Goal: Information Seeking & Learning: Compare options

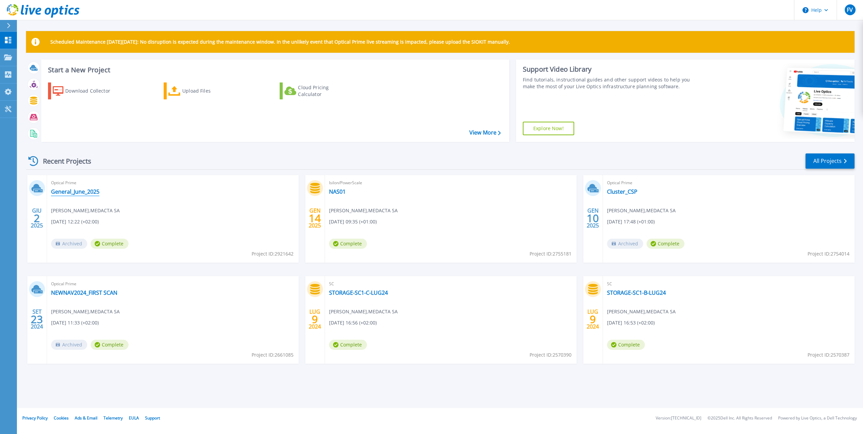
click at [66, 190] on link "General_June_2025" at bounding box center [75, 191] width 48 height 7
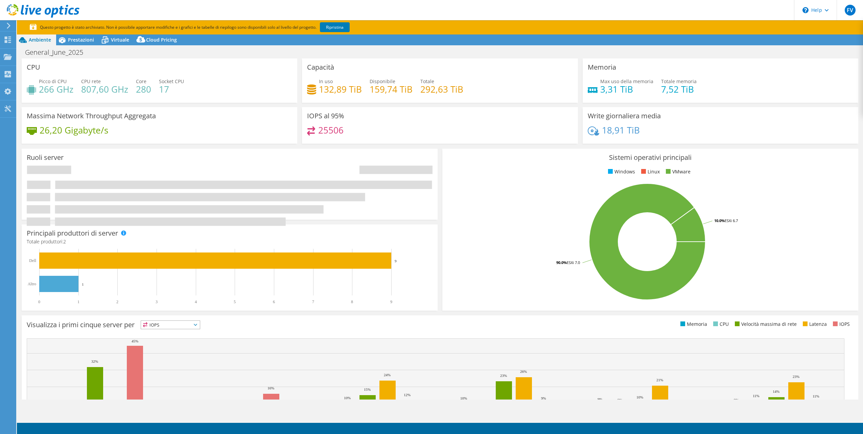
select select "USD"
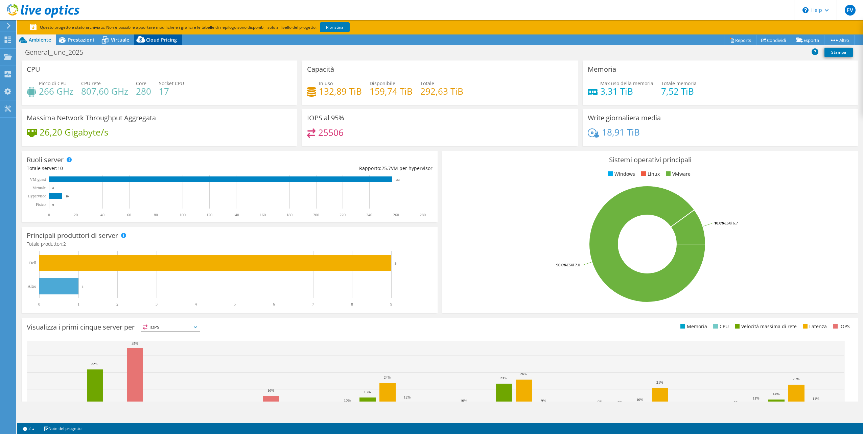
click at [160, 43] on span "Cloud Pricing" at bounding box center [161, 40] width 31 height 6
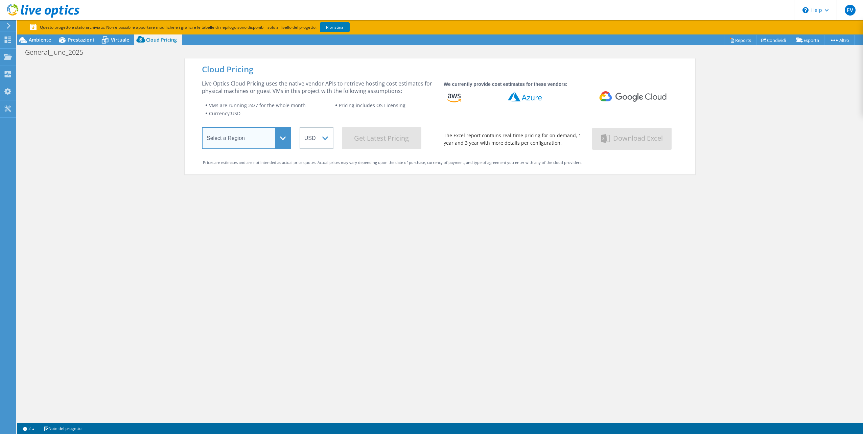
click at [283, 140] on select "Select a Region Asia Pacific (Hong Kong) Asia Pacific (Mumbai) Asia Pacific (Se…" at bounding box center [246, 138] width 89 height 22
select select "EUFrankfurt"
click at [202, 128] on select "Select a Region Asia Pacific (Hong Kong) Asia Pacific (Mumbai) Asia Pacific (Se…" at bounding box center [246, 138] width 89 height 22
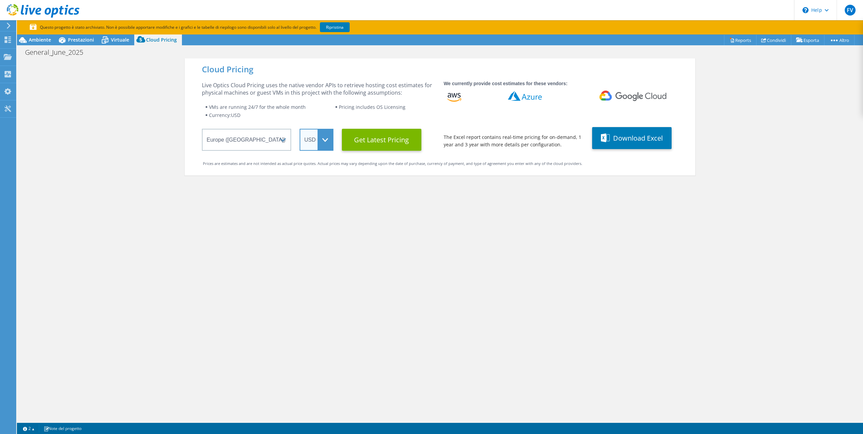
click at [324, 140] on select "ARS AUD BRL CAD CHF CLP CNY DKK EUR GBP HKD HUF INR JPY MXN MYR NOK NZD PEN SEK…" at bounding box center [317, 140] width 34 height 22
click at [300, 129] on select "ARS AUD BRL CAD CHF CLP CNY DKK EUR GBP HKD HUF INR JPY MXN MYR NOK NZD PEN SEK…" at bounding box center [317, 140] width 34 height 22
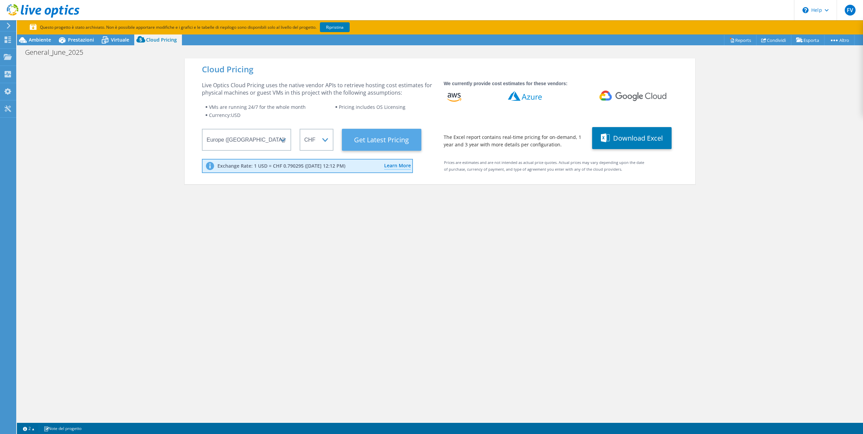
click at [398, 142] on Latest "Get Latest Pricing" at bounding box center [382, 140] width 80 height 22
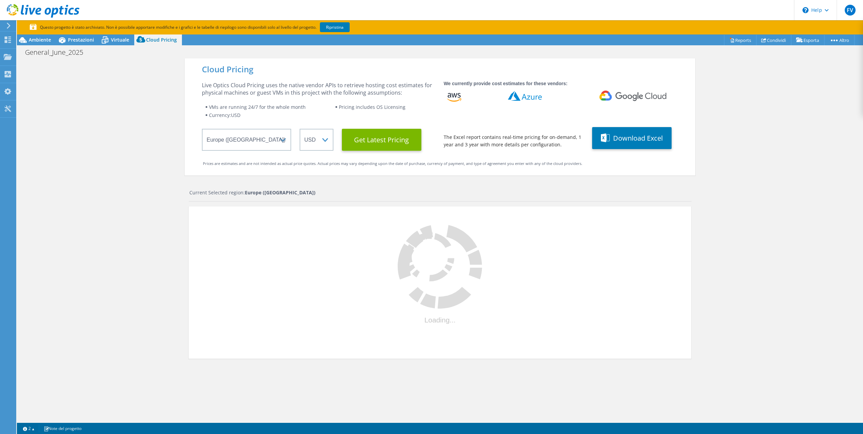
select select "CHF"
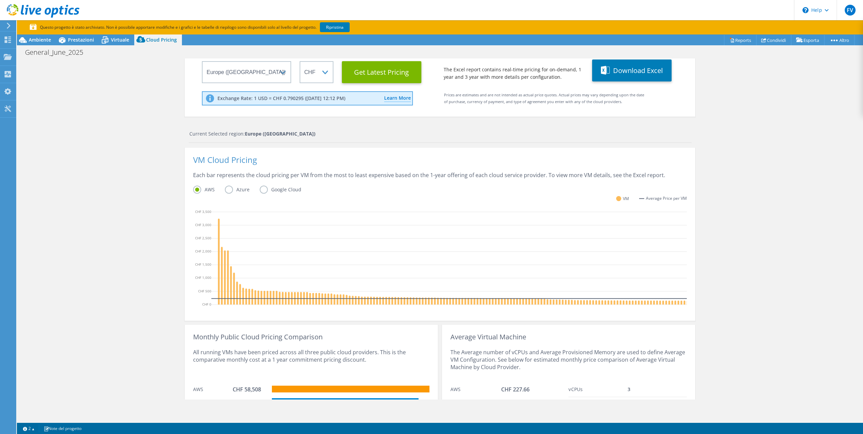
scroll to position [124, 0]
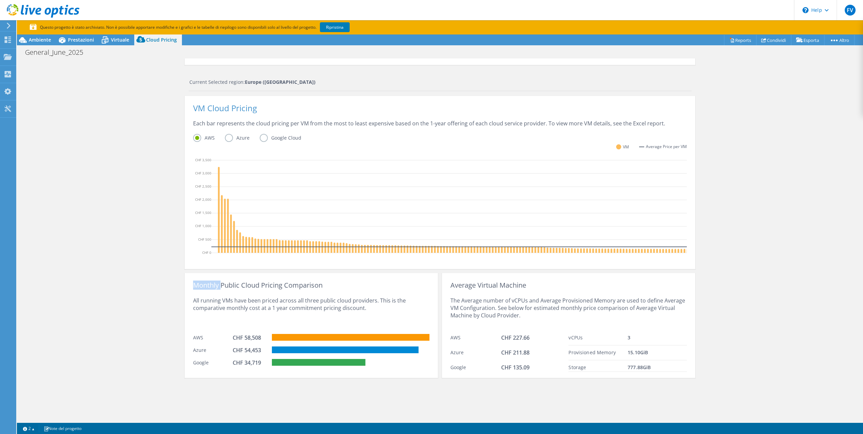
drag, startPoint x: 191, startPoint y: 284, endPoint x: 219, endPoint y: 288, distance: 28.7
click at [219, 288] on div "Monthly Public Cloud Pricing Comparison" at bounding box center [311, 285] width 236 height 7
click at [227, 134] on label "Azure" at bounding box center [242, 138] width 35 height 8
click at [0, 0] on input "Azure" at bounding box center [0, 0] width 0 height 0
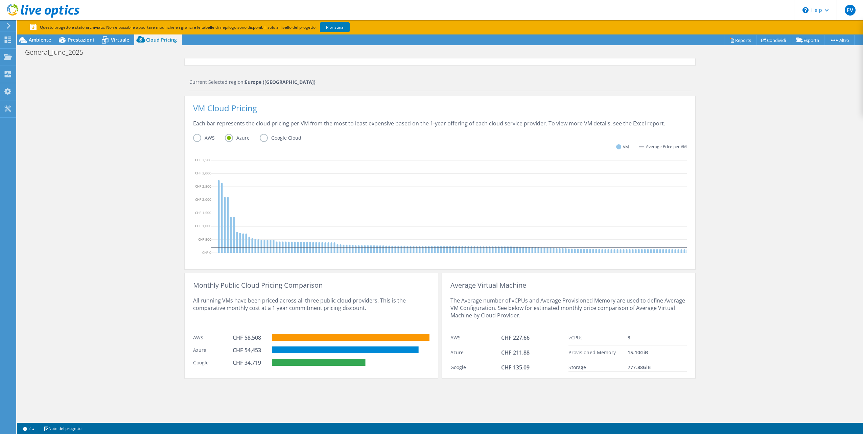
click at [262, 134] on label "Google Cloud" at bounding box center [286, 138] width 52 height 8
click at [0, 0] on input "Google Cloud" at bounding box center [0, 0] width 0 height 0
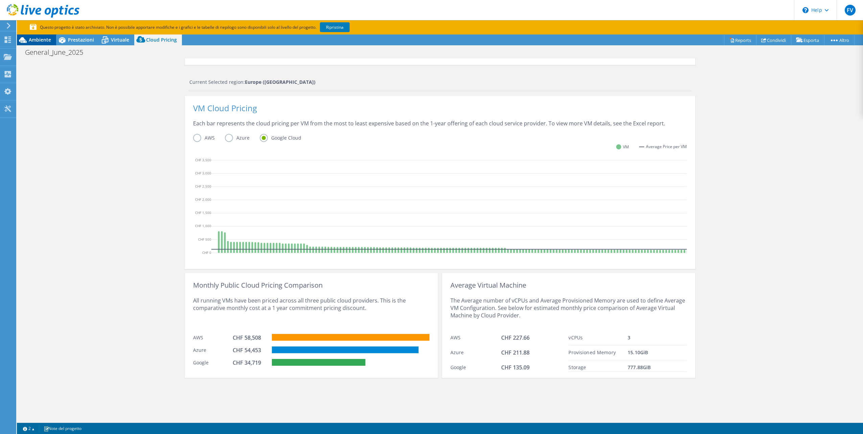
click at [40, 43] on span "Ambiente" at bounding box center [40, 40] width 22 height 6
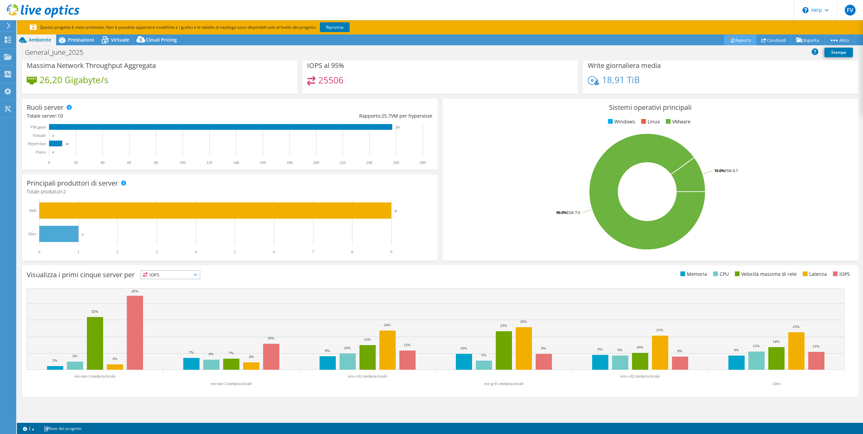
click at [731, 43] on link "Reports" at bounding box center [740, 40] width 32 height 10
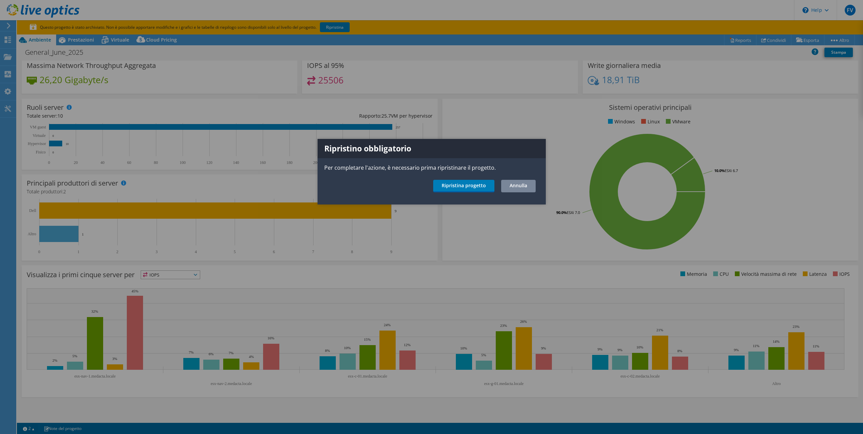
click at [520, 184] on link "Annulla" at bounding box center [518, 186] width 35 height 13
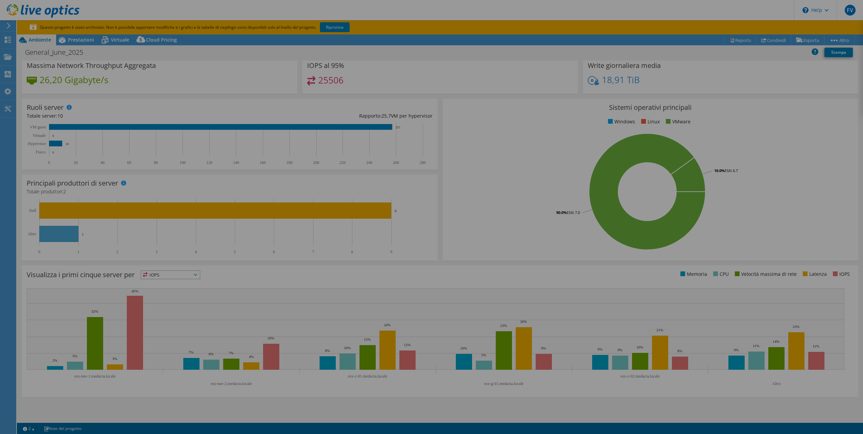
click at [516, 189] on div "Questo progetto è stato archiviato. Non è possibile apportare modifiche e i gra…" at bounding box center [440, 227] width 846 height 414
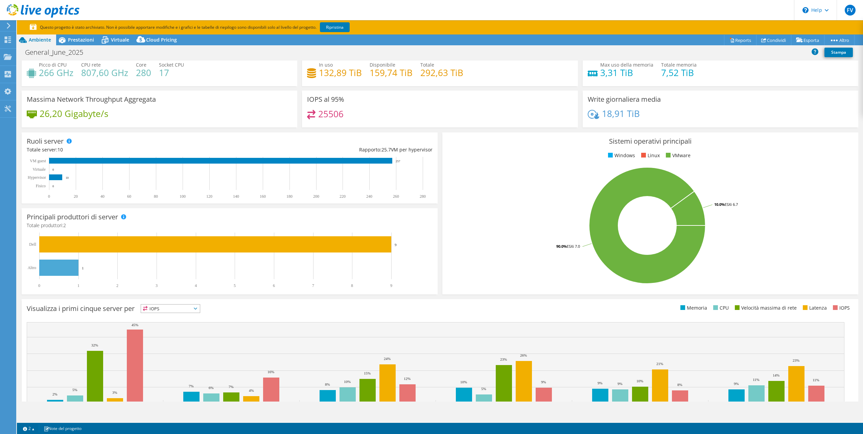
scroll to position [0, 0]
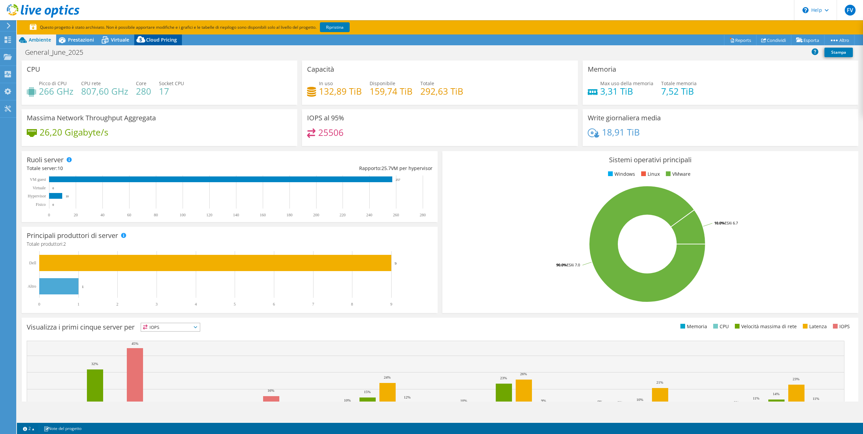
click at [162, 39] on span "Cloud Pricing" at bounding box center [161, 40] width 31 height 6
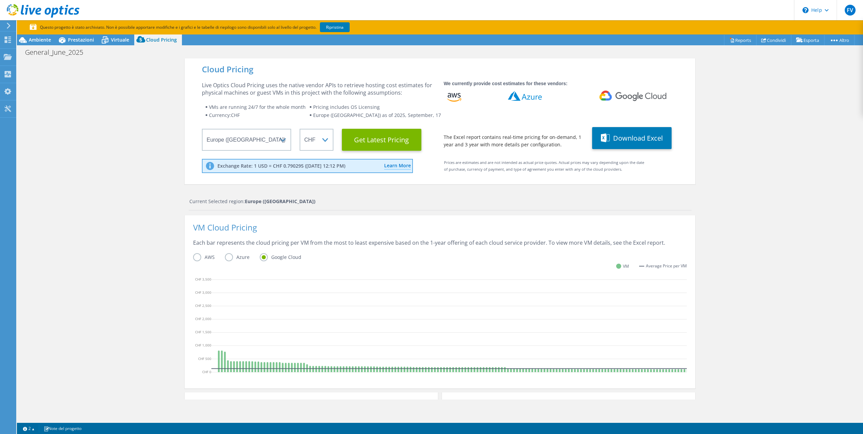
scroll to position [124, 0]
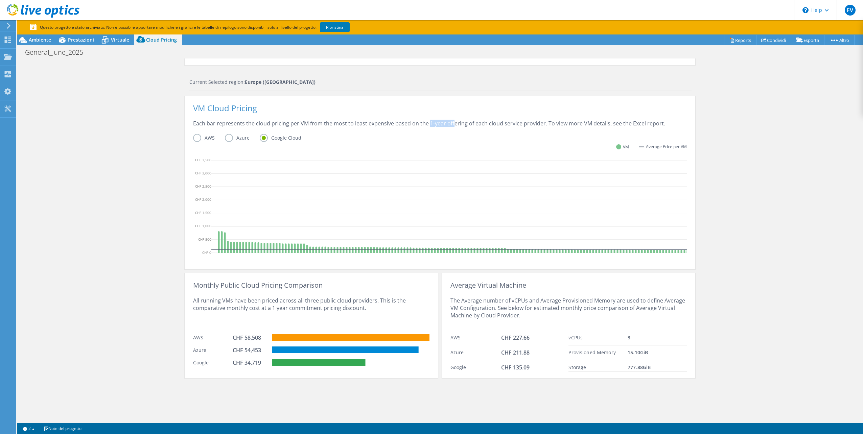
drag, startPoint x: 425, startPoint y: 118, endPoint x: 447, endPoint y: 118, distance: 22.7
click at [447, 120] on div "Each bar represents the cloud pricing per VM from the most to least expensive b…" at bounding box center [440, 127] width 494 height 14
click at [444, 148] on div "VM Average Price per VM" at bounding box center [440, 150] width 494 height 13
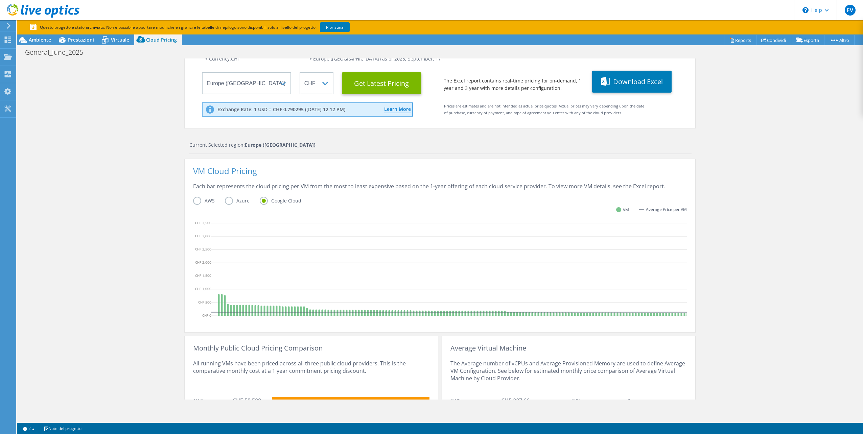
scroll to position [90, 0]
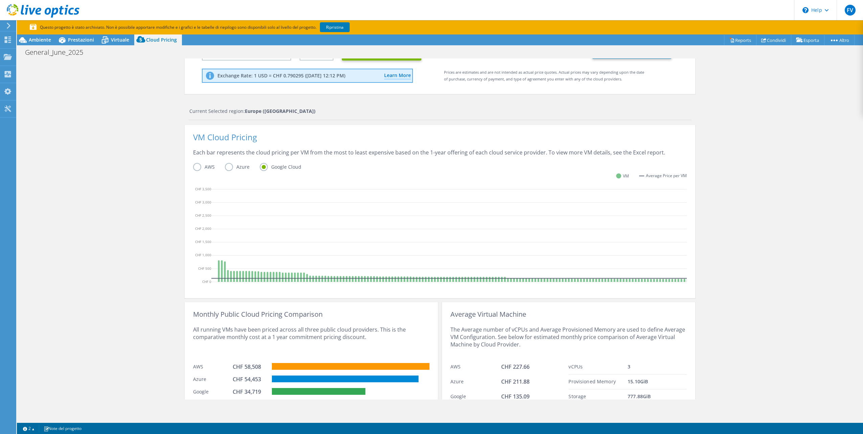
click at [196, 167] on label "AWS" at bounding box center [209, 167] width 32 height 8
click at [0, 0] on input "AWS" at bounding box center [0, 0] width 0 height 0
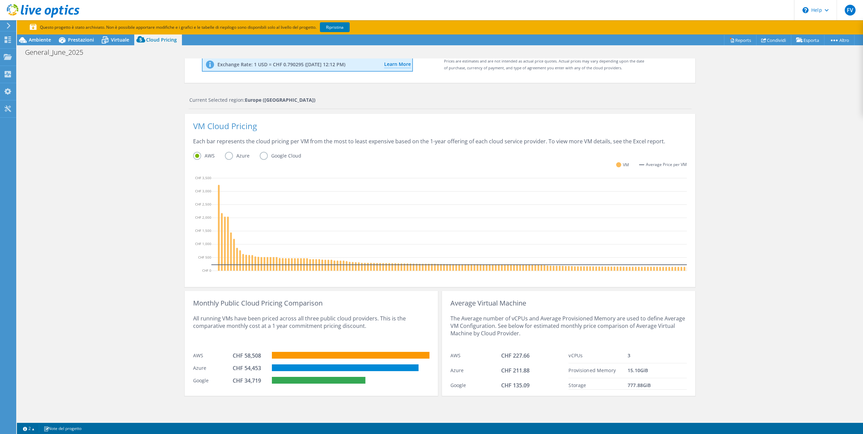
scroll to position [124, 0]
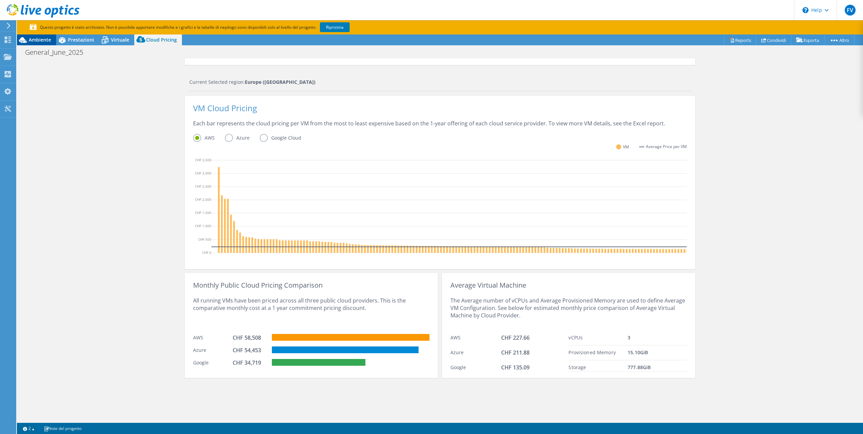
click at [34, 42] on span "Ambiente" at bounding box center [40, 40] width 22 height 6
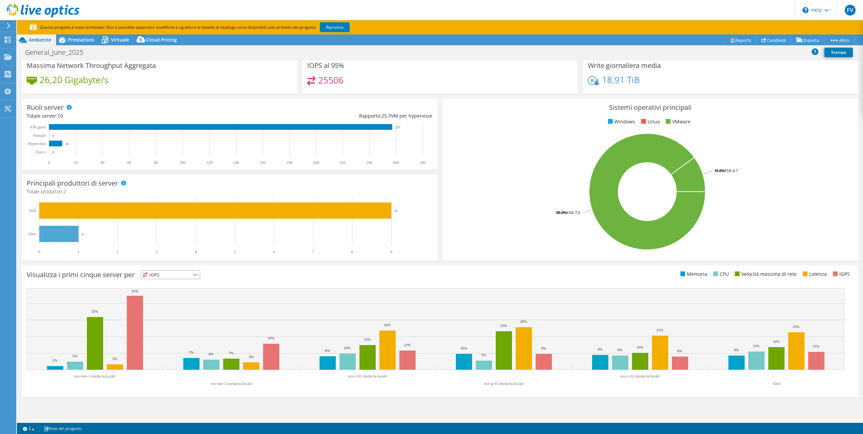
scroll to position [0, 0]
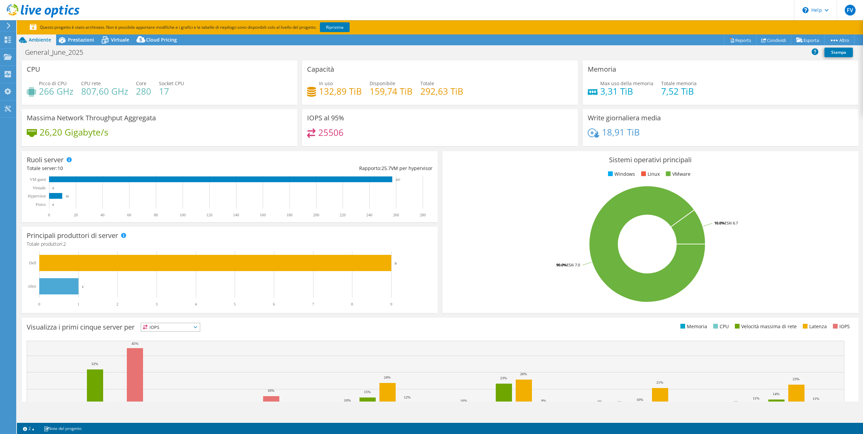
click at [110, 78] on div "CPU Picco di CPU 266 GHz CPU rete 807,60 GHz Core 280 Socket CPU 17" at bounding box center [160, 83] width 276 height 44
click at [11, 27] on icon at bounding box center [8, 26] width 5 height 6
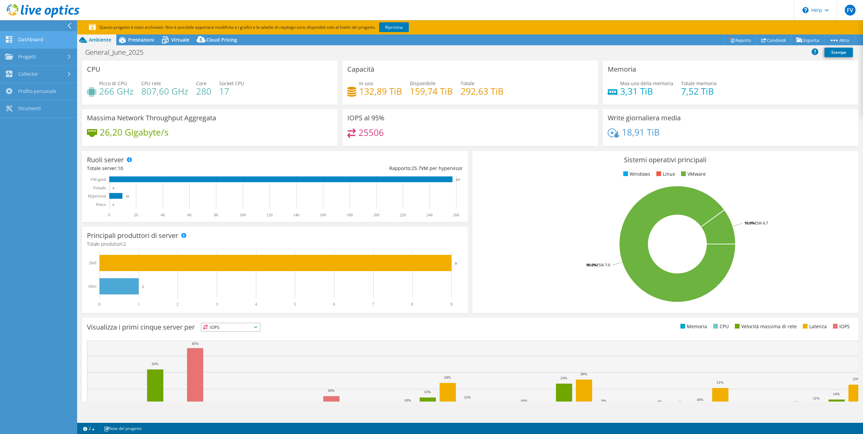
click at [41, 44] on link "Dashboard" at bounding box center [38, 39] width 77 height 17
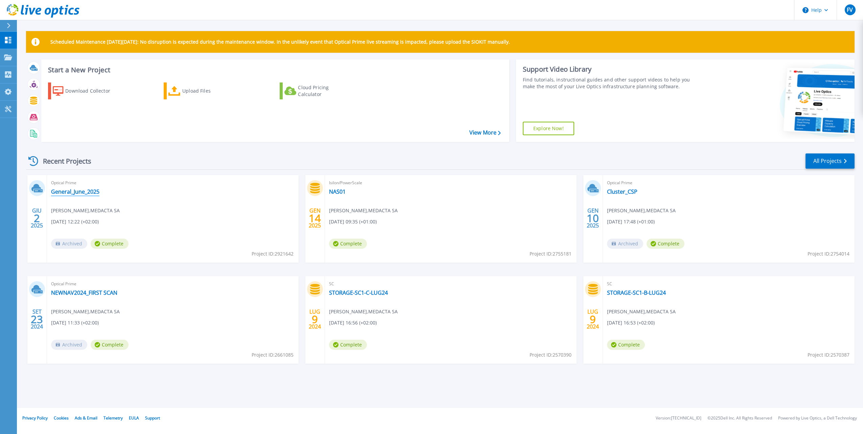
click at [75, 195] on link "General_June_2025" at bounding box center [75, 191] width 48 height 7
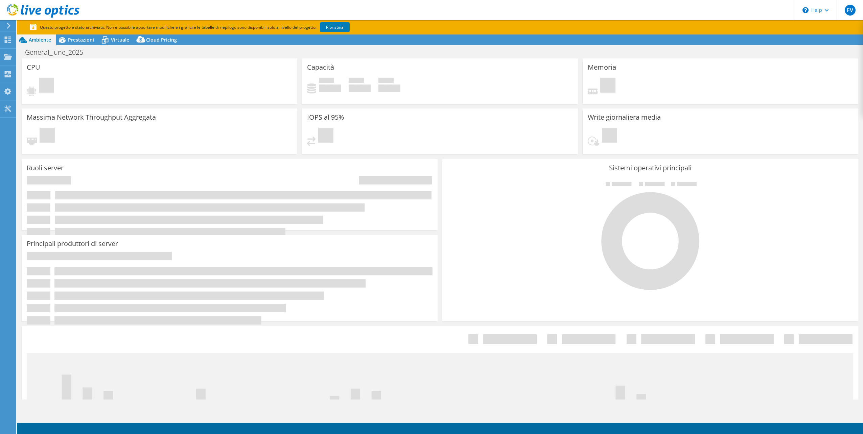
select select "EUFrankfurt"
select select "CHF"
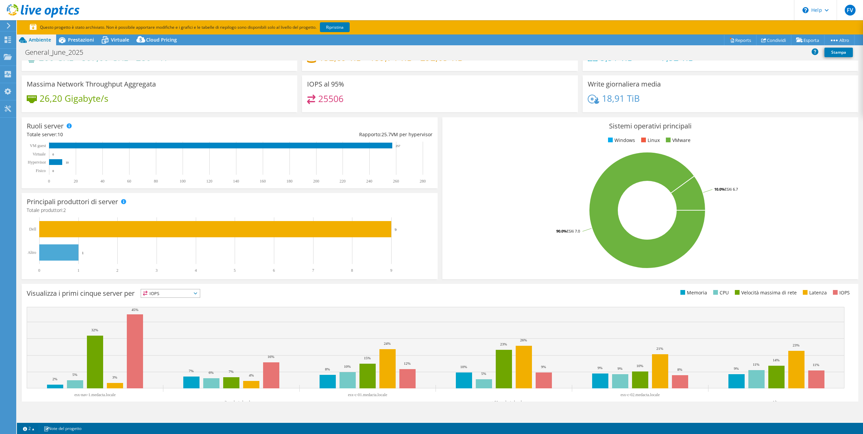
scroll to position [52, 0]
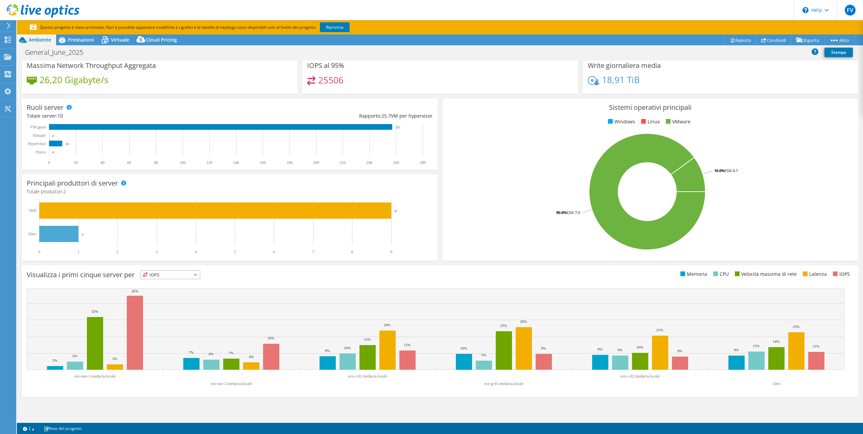
click at [200, 275] on span "IOPS" at bounding box center [170, 275] width 59 height 8
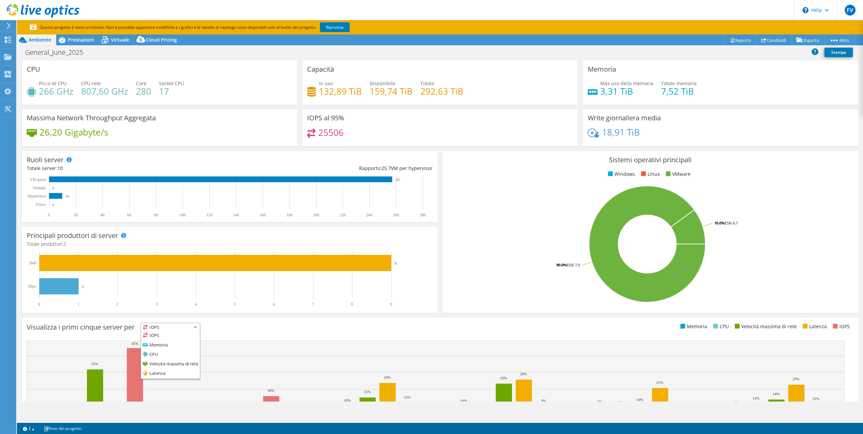
click at [541, 189] on rect at bounding box center [648, 244] width 400 height 118
